Goal: Task Accomplishment & Management: Manage account settings

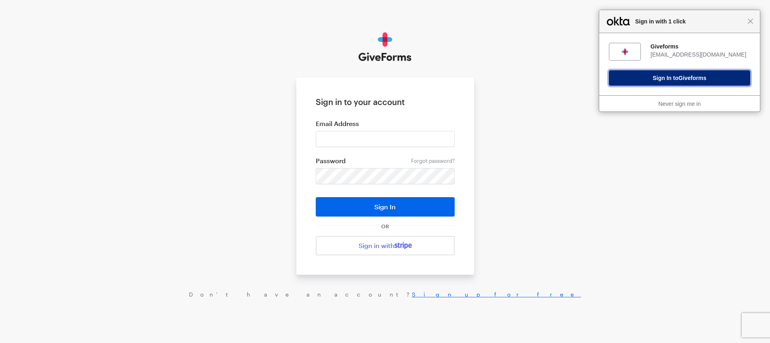
click at [687, 83] on button "Sign In to Giveforms" at bounding box center [679, 77] width 141 height 15
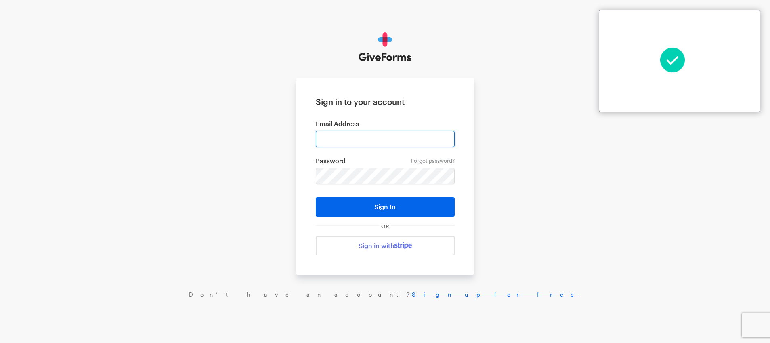
type input "sdoran@justfund.us"
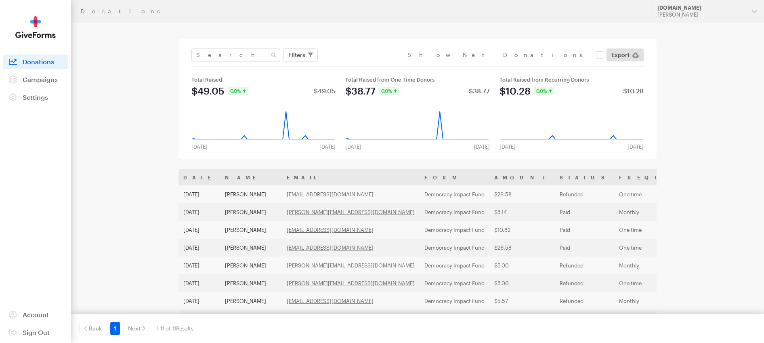
click at [693, 93] on div "Donations Updates Support JustFund.Us Skylar Doran Organizations JustFund.Us My…" at bounding box center [382, 213] width 764 height 427
click at [28, 62] on span "Donations" at bounding box center [39, 62] width 32 height 8
click at [303, 55] on span "Filters" at bounding box center [296, 55] width 17 height 10
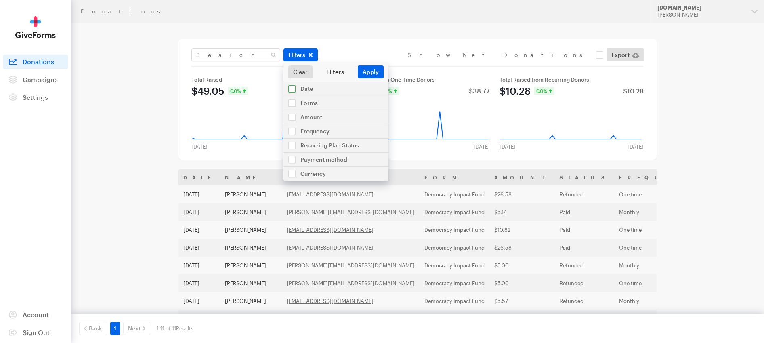
click at [296, 87] on input "checkbox" at bounding box center [336, 89] width 105 height 14
checkbox input "true"
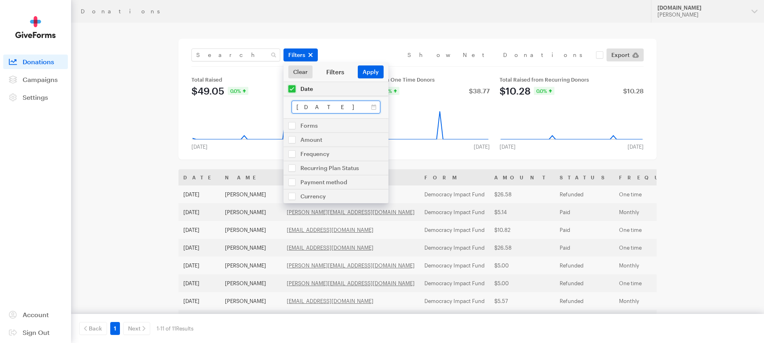
click at [376, 105] on input "Jul 19, 2025 - Aug 15, 2025" at bounding box center [336, 107] width 89 height 13
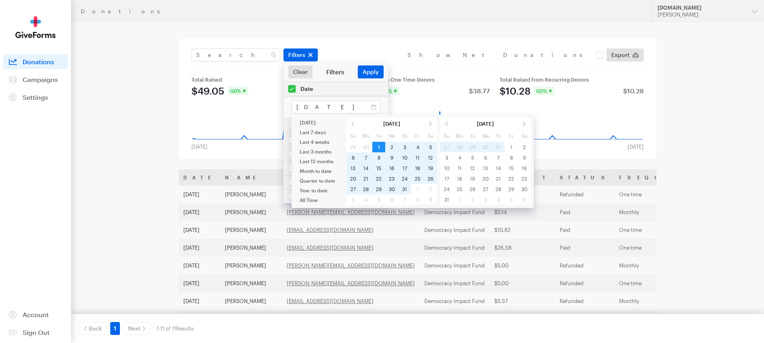
type input "Jul 01, 2025 - Jul 31, 2025"
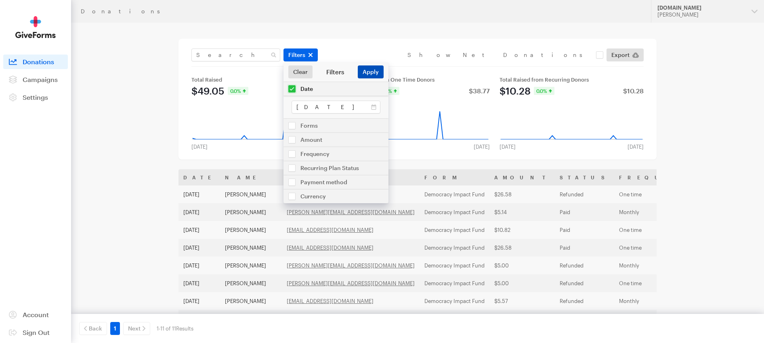
click at [367, 71] on button "Apply" at bounding box center [371, 71] width 26 height 13
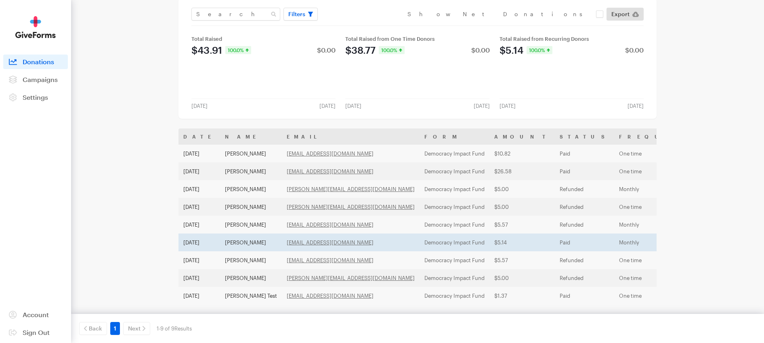
scroll to position [48, 0]
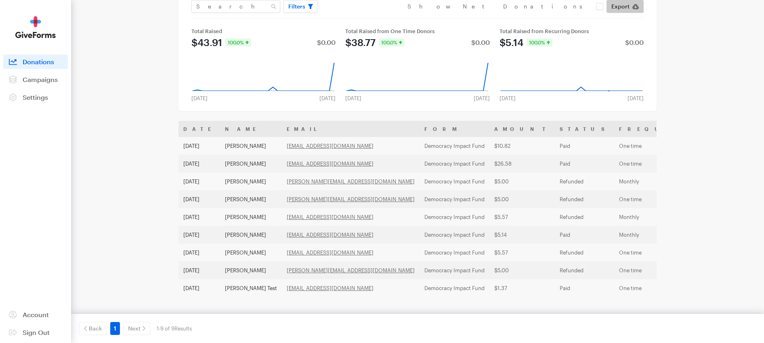
click at [633, 9] on icon at bounding box center [635, 6] width 6 height 5
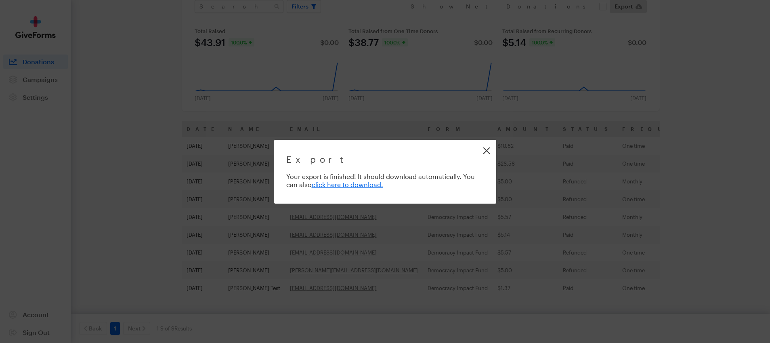
click at [480, 149] on link "Close" at bounding box center [486, 150] width 18 height 18
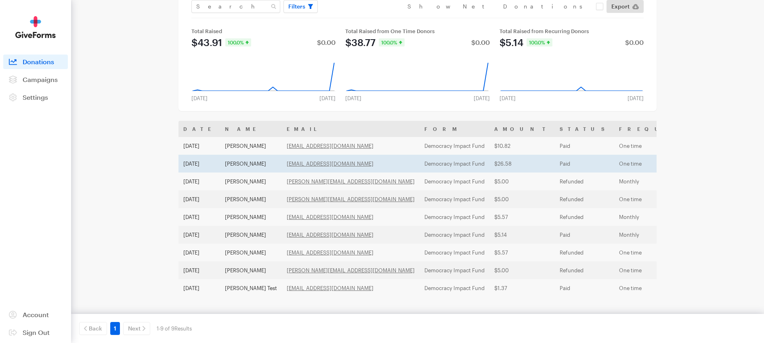
click at [251, 166] on td "Keegan Goudiss" at bounding box center [251, 164] width 62 height 18
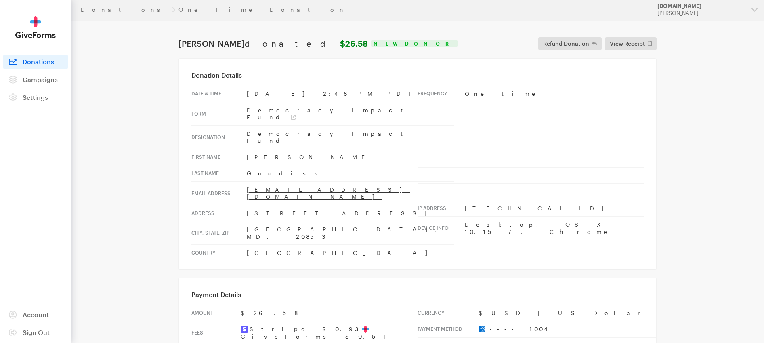
scroll to position [3, 0]
click at [111, 174] on main "Donations One Time Donation [PERSON_NAME] donated $26.58 New Donor Refund Donat…" at bounding box center [382, 259] width 582 height 480
